Goal: Task Accomplishment & Management: Use online tool/utility

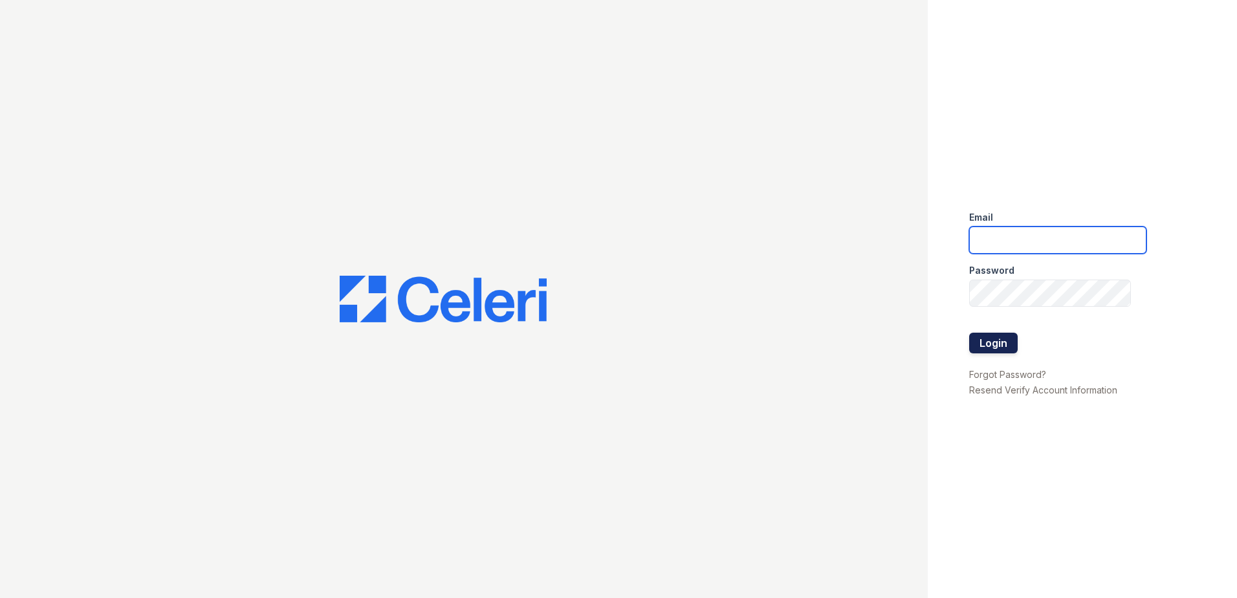
type input "[EMAIL_ADDRESS][DOMAIN_NAME]"
click at [985, 344] on button "Login" at bounding box center [993, 342] width 49 height 21
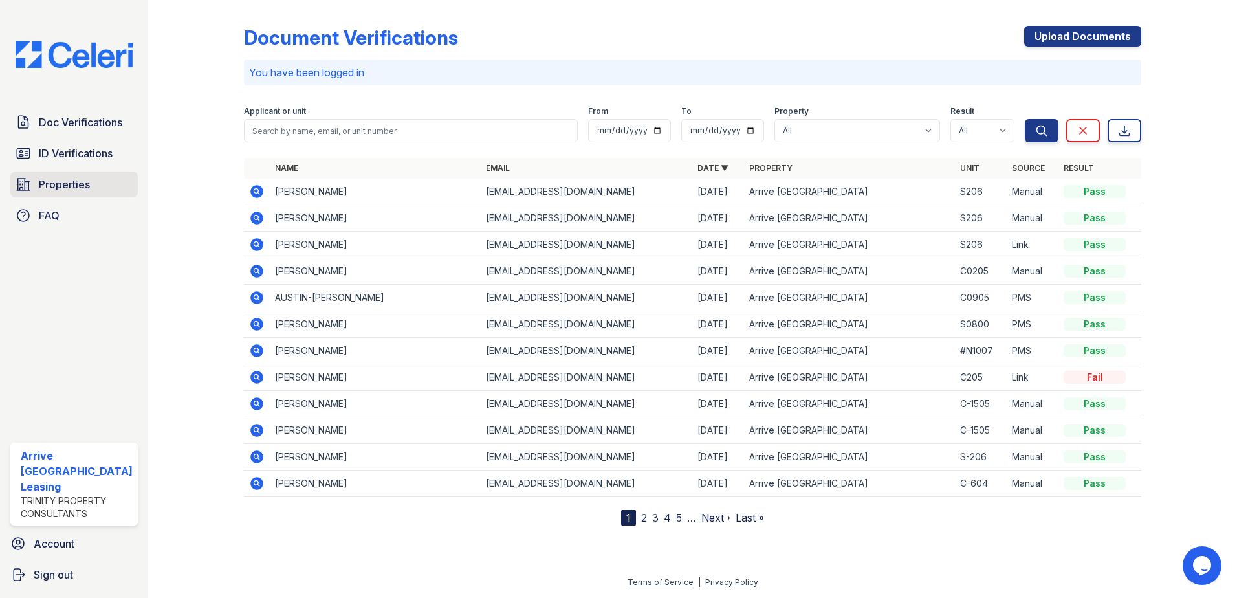
click at [59, 180] on span "Properties" at bounding box center [64, 185] width 51 height 16
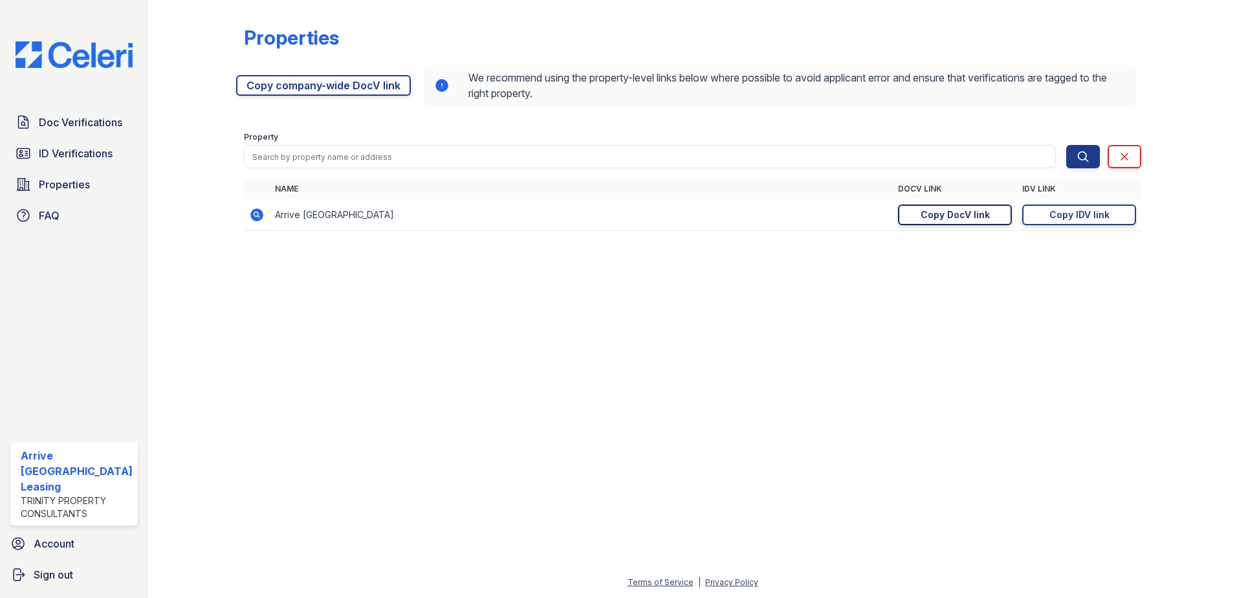
click at [942, 219] on div "Copy DocV link" at bounding box center [954, 214] width 69 height 13
